Goal: Find specific page/section: Find specific page/section

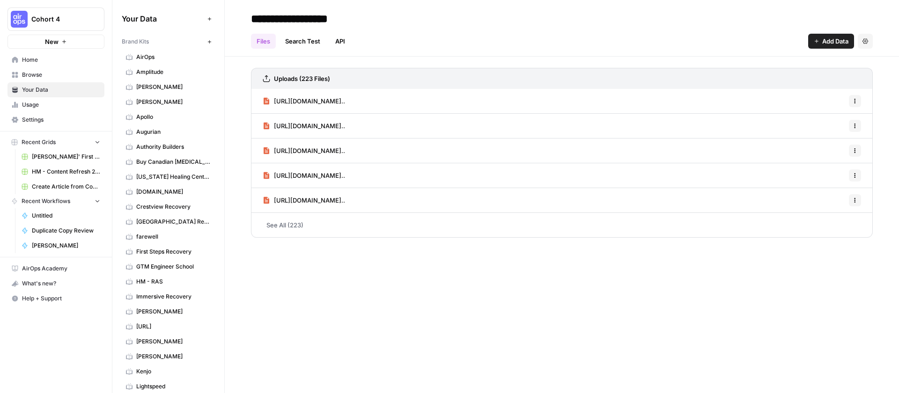
click at [64, 87] on span "Your Data" at bounding box center [61, 90] width 78 height 8
click at [58, 77] on span "Browse" at bounding box center [61, 75] width 78 height 8
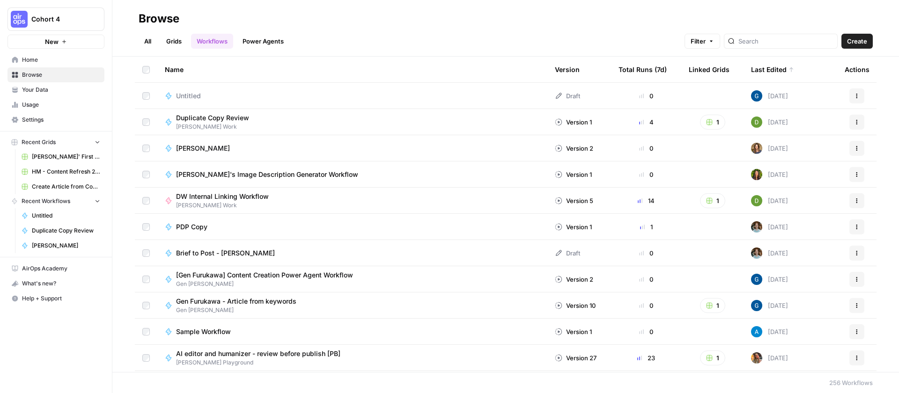
click at [714, 40] on icon "button" at bounding box center [711, 41] width 6 height 6
click at [546, 76] on div "Add Filter" at bounding box center [577, 84] width 329 height 20
click at [544, 88] on button "Add Filter" at bounding box center [578, 84] width 314 height 12
click at [545, 44] on div "All Grids Workflows Power Agents Filter Create" at bounding box center [506, 37] width 734 height 22
